Goal: Task Accomplishment & Management: Manage account settings

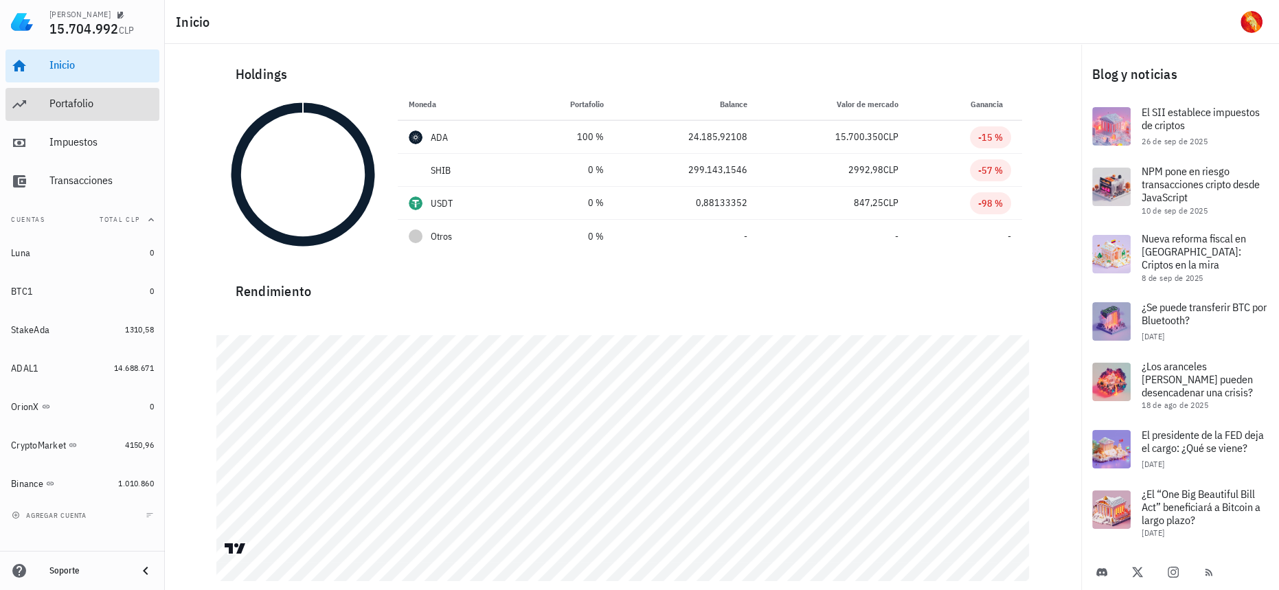
click at [78, 105] on div "Portafolio" at bounding box center [101, 103] width 104 height 13
click at [56, 111] on div "Portafolio" at bounding box center [101, 104] width 104 height 31
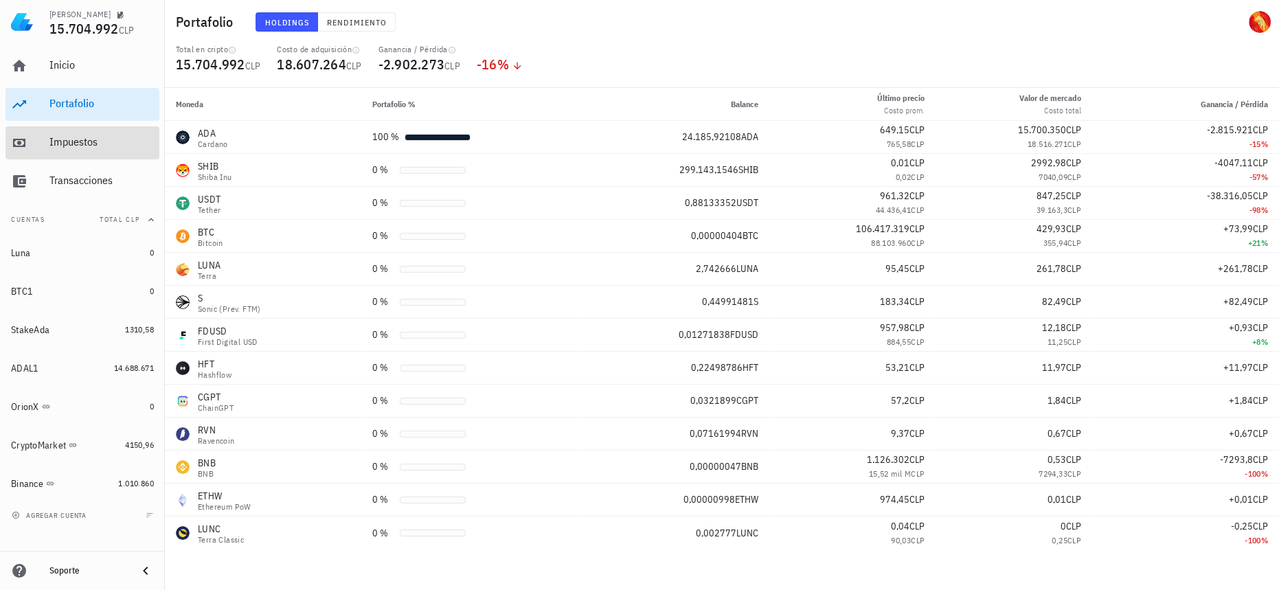
click at [96, 133] on div "Impuestos" at bounding box center [101, 142] width 104 height 31
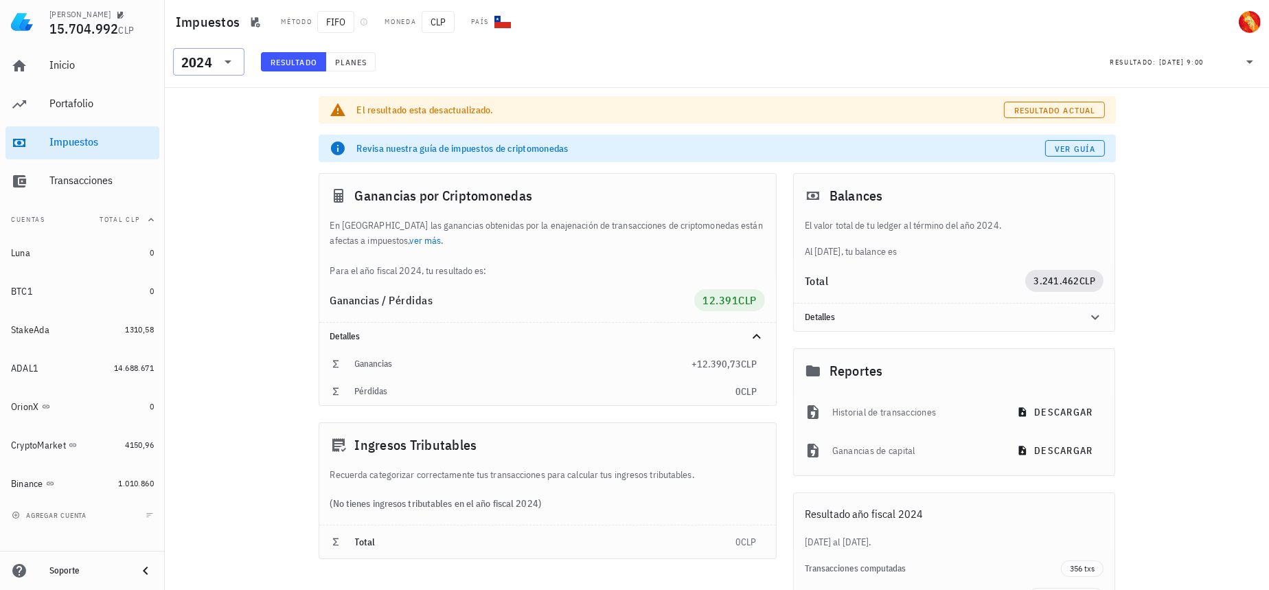
click at [205, 65] on div "2024" at bounding box center [196, 63] width 31 height 14
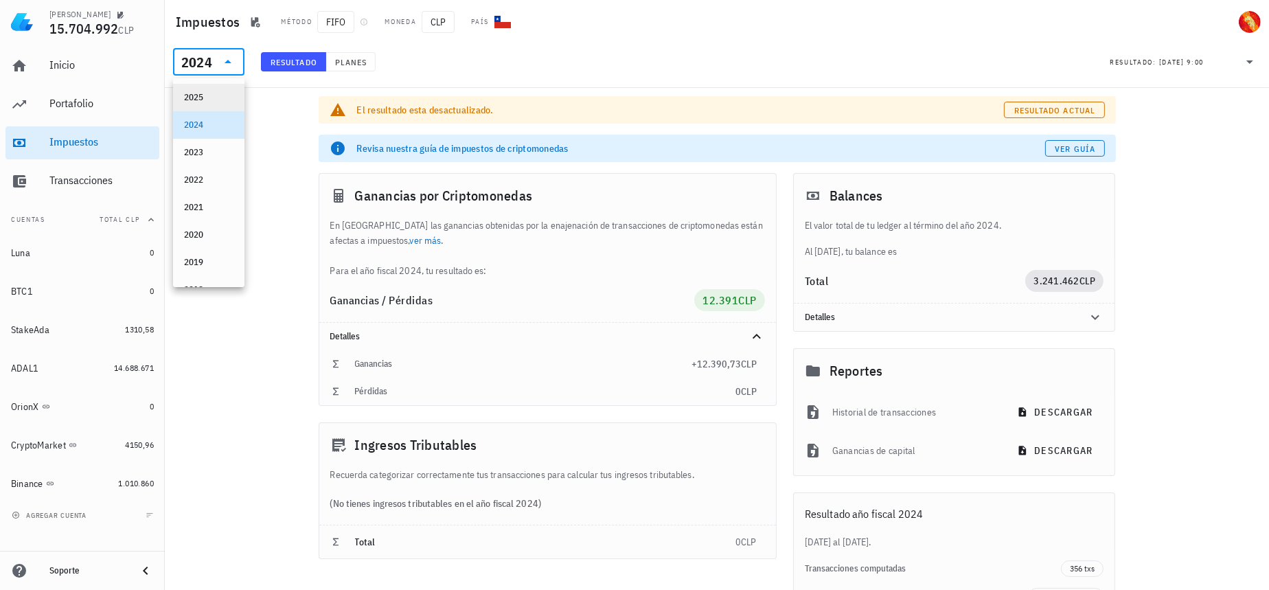
click at [211, 90] on div "2025" at bounding box center [208, 98] width 49 height 22
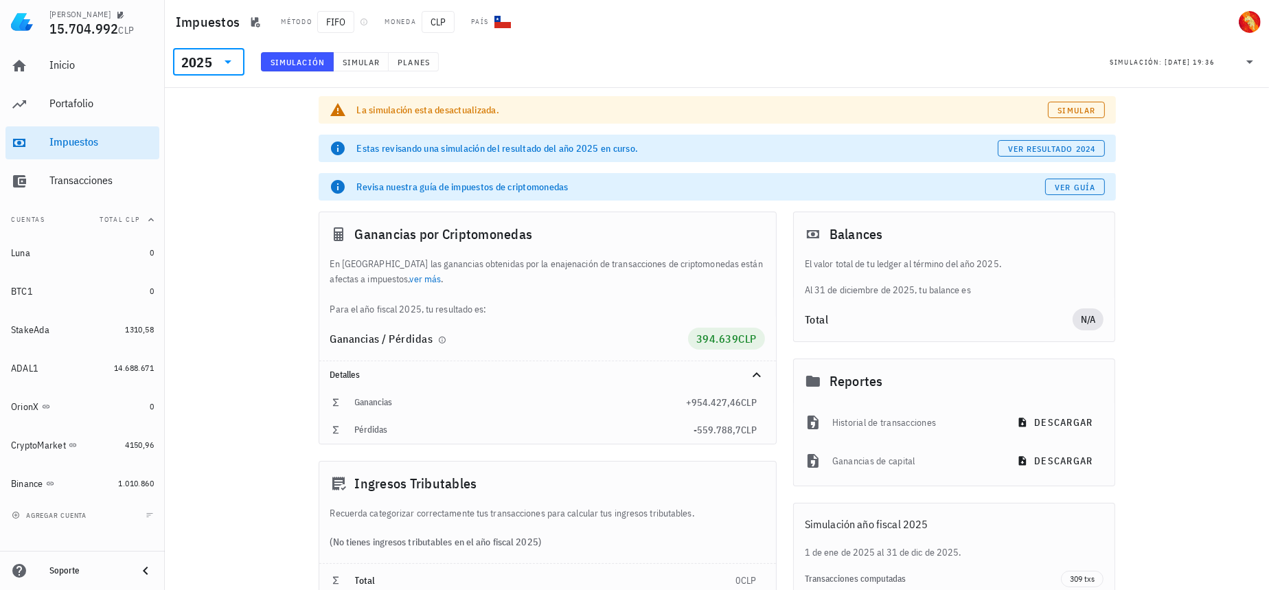
scroll to position [118, 0]
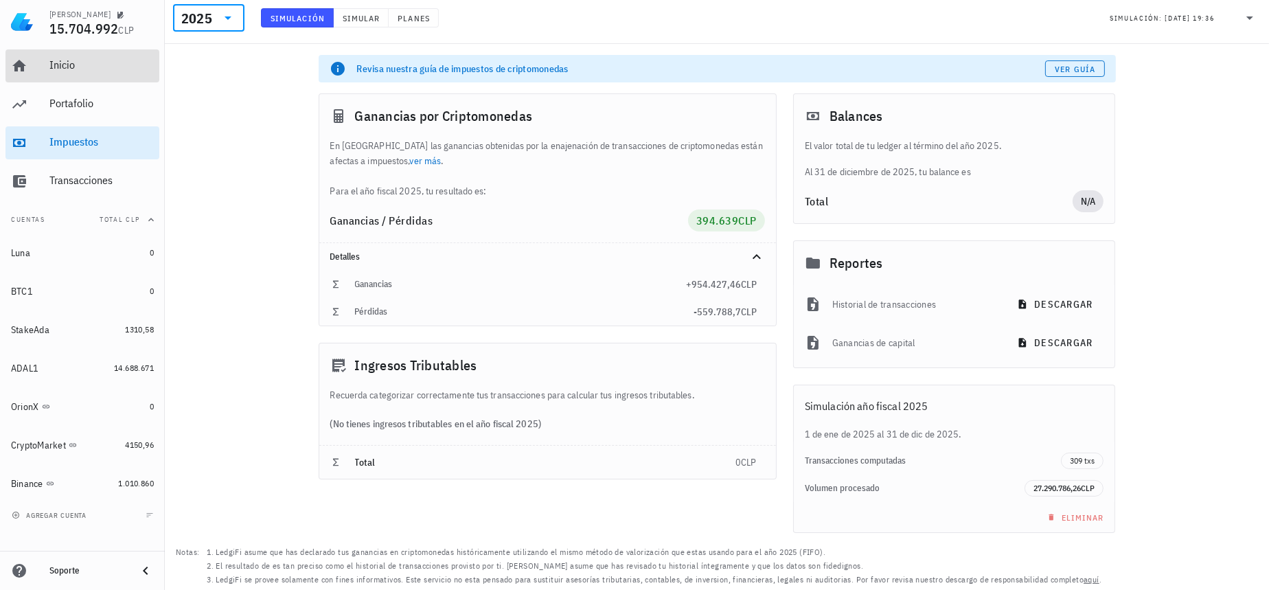
click at [82, 65] on div "Inicio" at bounding box center [101, 64] width 104 height 13
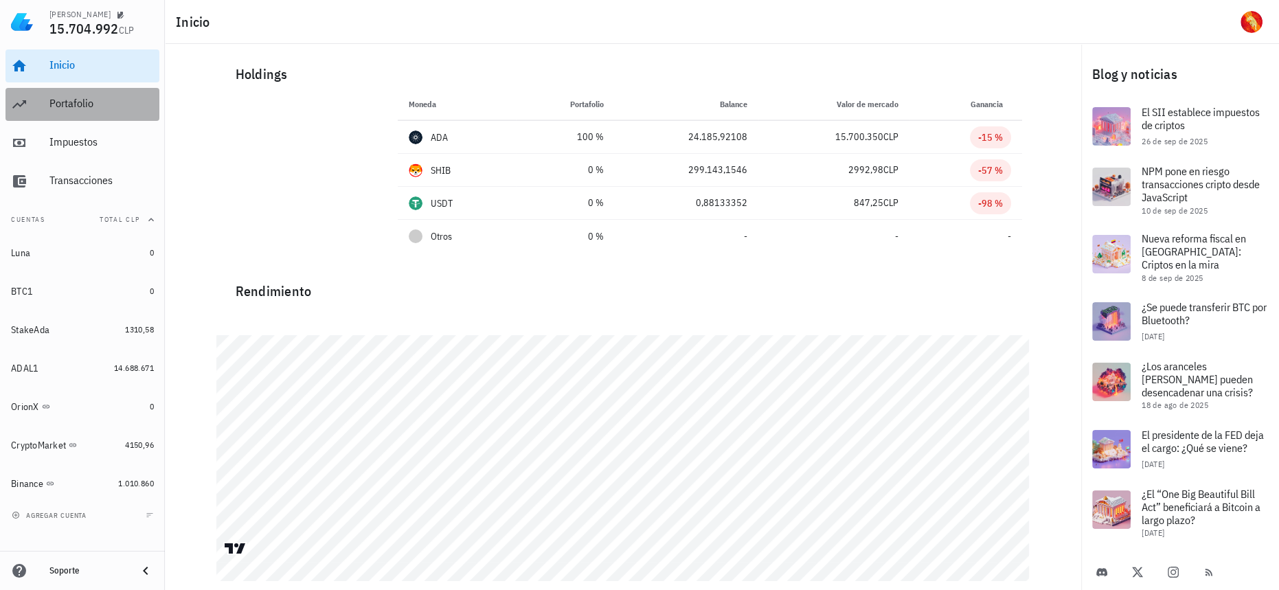
click at [69, 113] on div "Portafolio" at bounding box center [101, 104] width 104 height 31
